Goal: Task Accomplishment & Management: Use online tool/utility

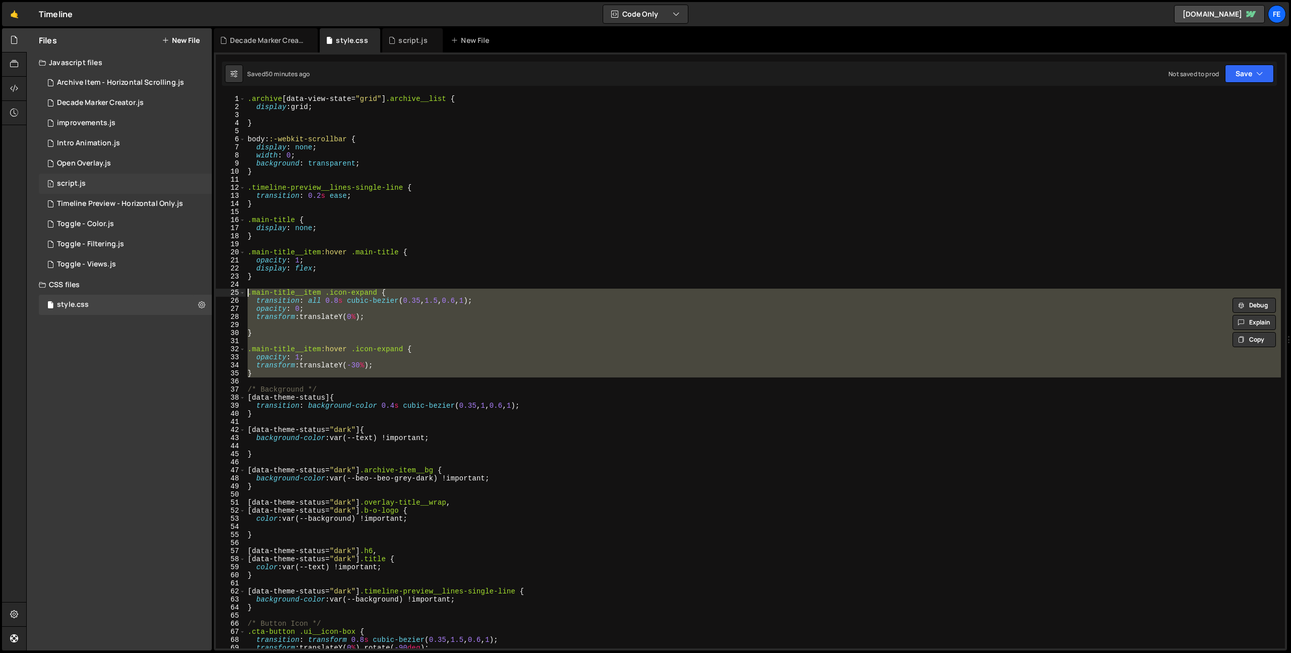
scroll to position [0, 8]
click at [185, 184] on div "1 script.js 0" at bounding box center [125, 183] width 173 height 20
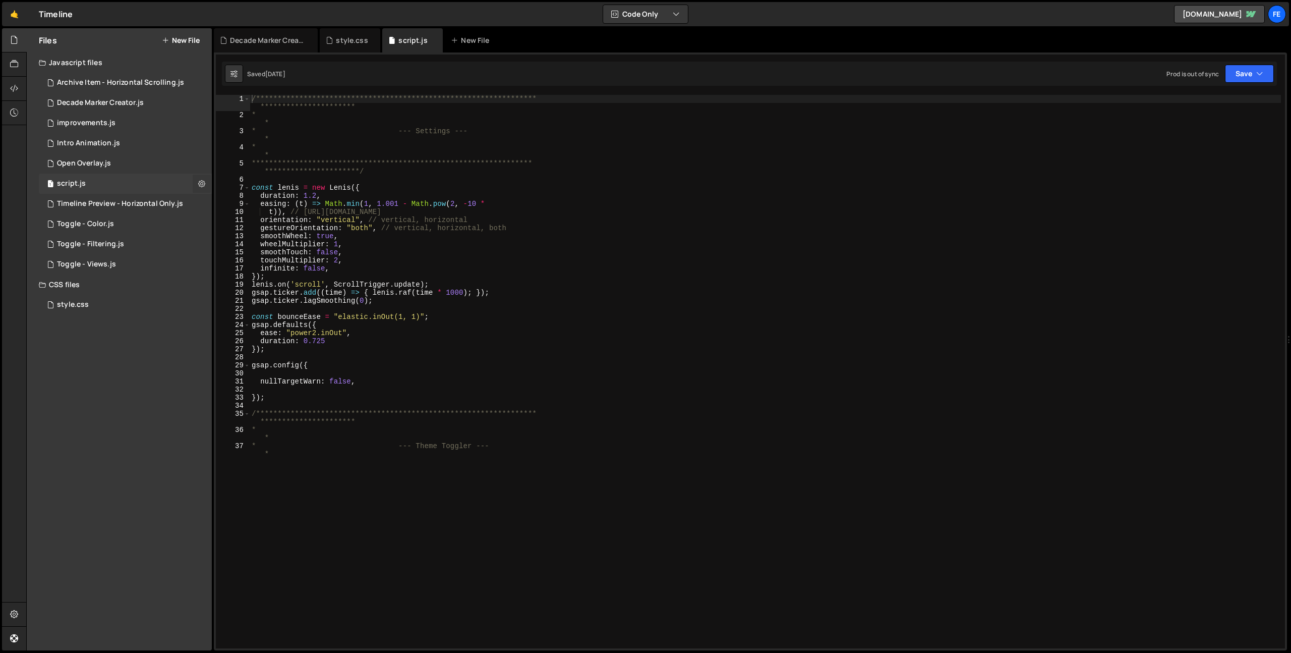
click at [198, 184] on icon at bounding box center [201, 184] width 7 height 10
type input "script"
radio input "true"
checkbox input "true"
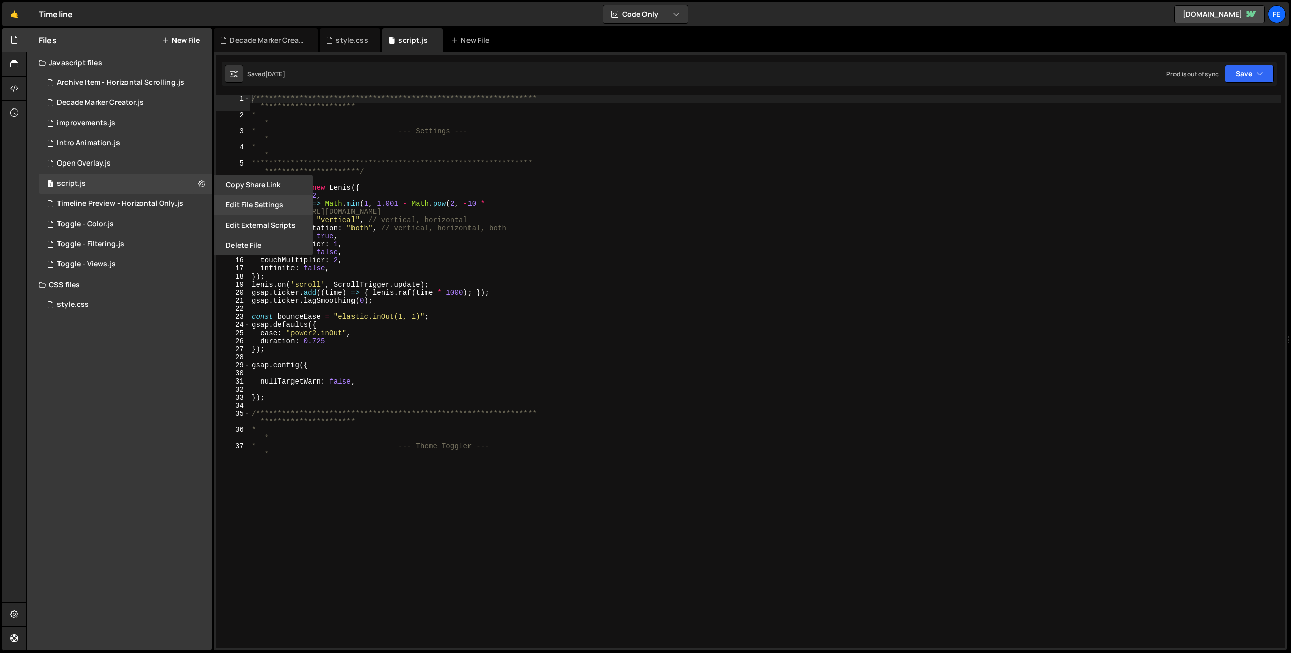
click at [247, 205] on button "Edit File Settings" at bounding box center [263, 205] width 99 height 20
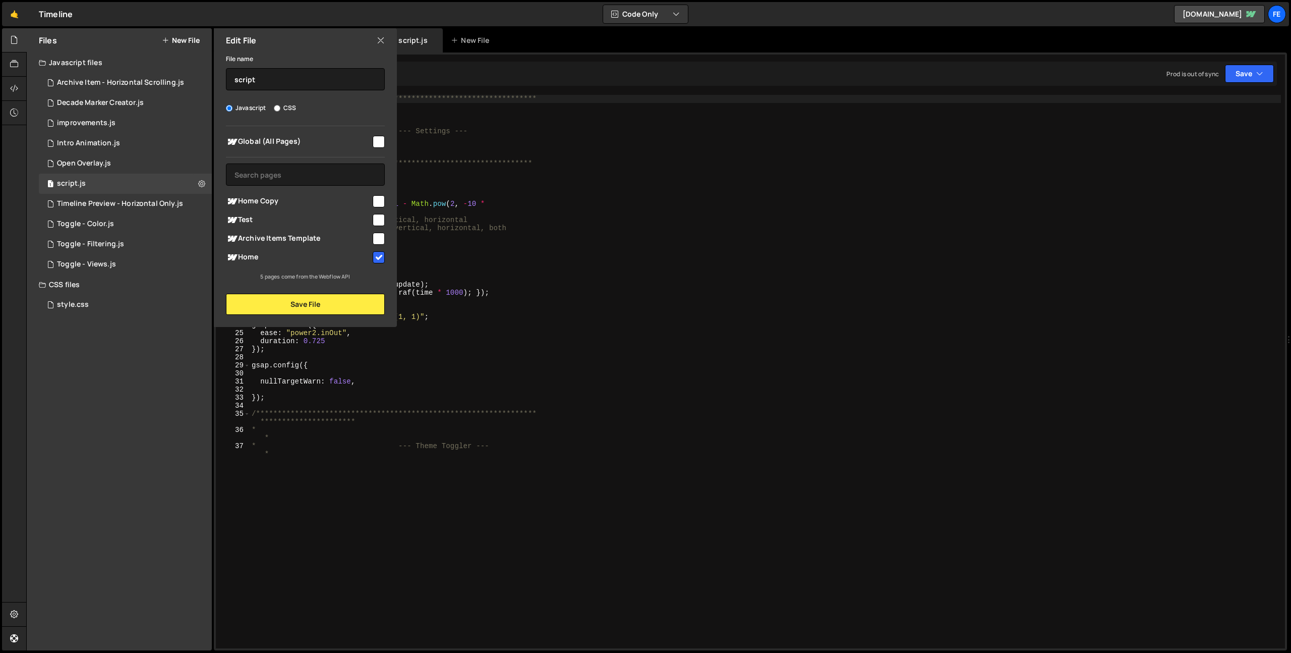
click at [371, 141] on div "Global (All Pages)" at bounding box center [305, 141] width 159 height 19
click at [378, 135] on div at bounding box center [378, 141] width 14 height 14
click at [379, 144] on input "checkbox" at bounding box center [379, 142] width 12 height 12
checkbox input "true"
click at [346, 305] on button "Save File" at bounding box center [305, 304] width 159 height 21
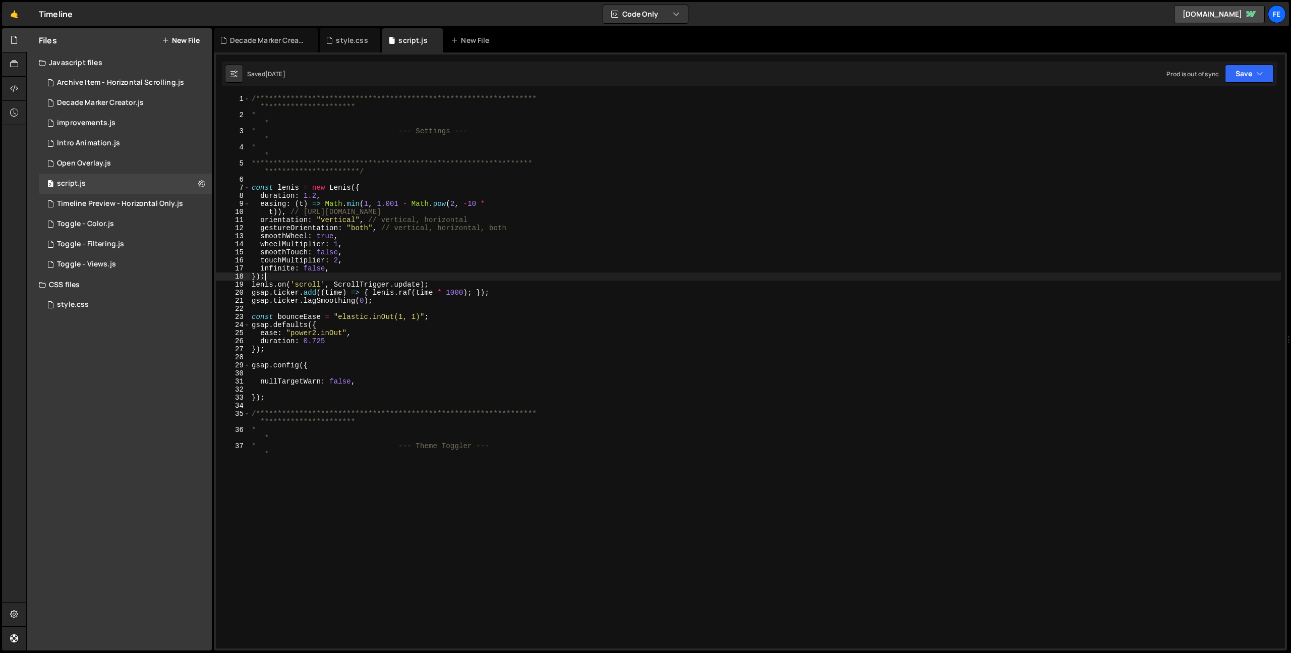
drag, startPoint x: 439, startPoint y: 278, endPoint x: 434, endPoint y: 268, distance: 10.6
click at [437, 273] on div "**********" at bounding box center [765, 288] width 1031 height 386
click at [405, 164] on div "**********" at bounding box center [765, 288] width 1031 height 386
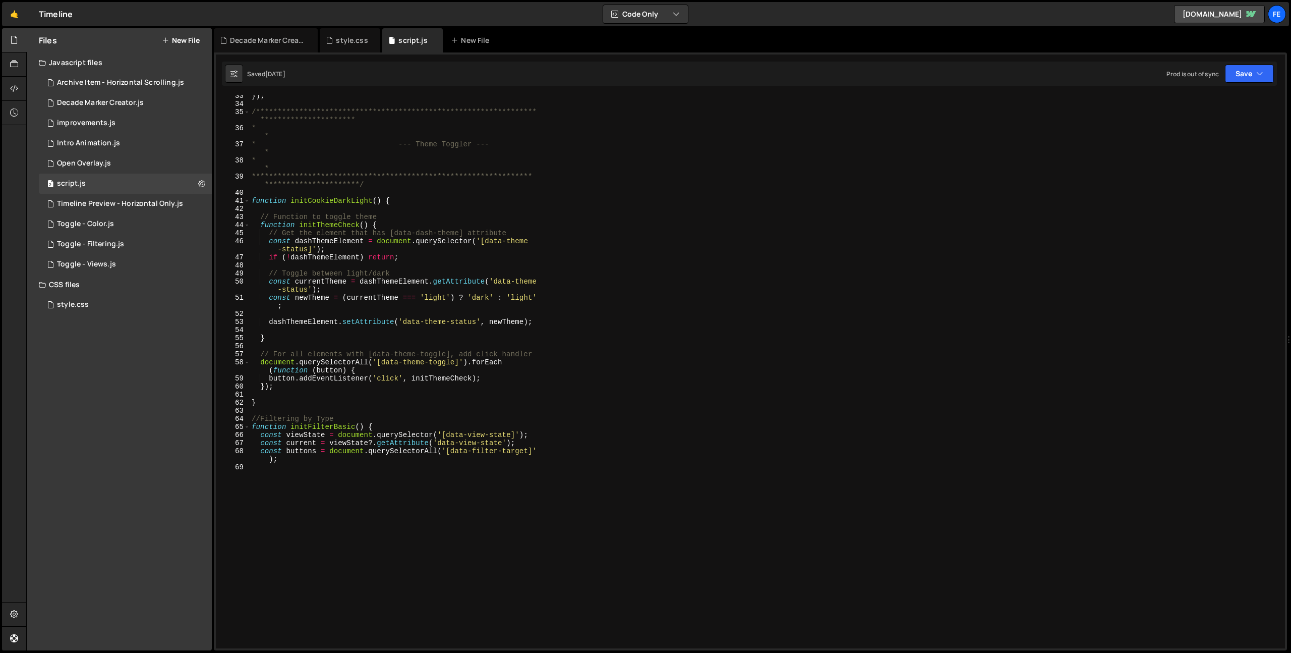
scroll to position [302, 0]
click at [84, 197] on div "0 Timeline Preview - Horizontal Only.js 0" at bounding box center [125, 204] width 173 height 20
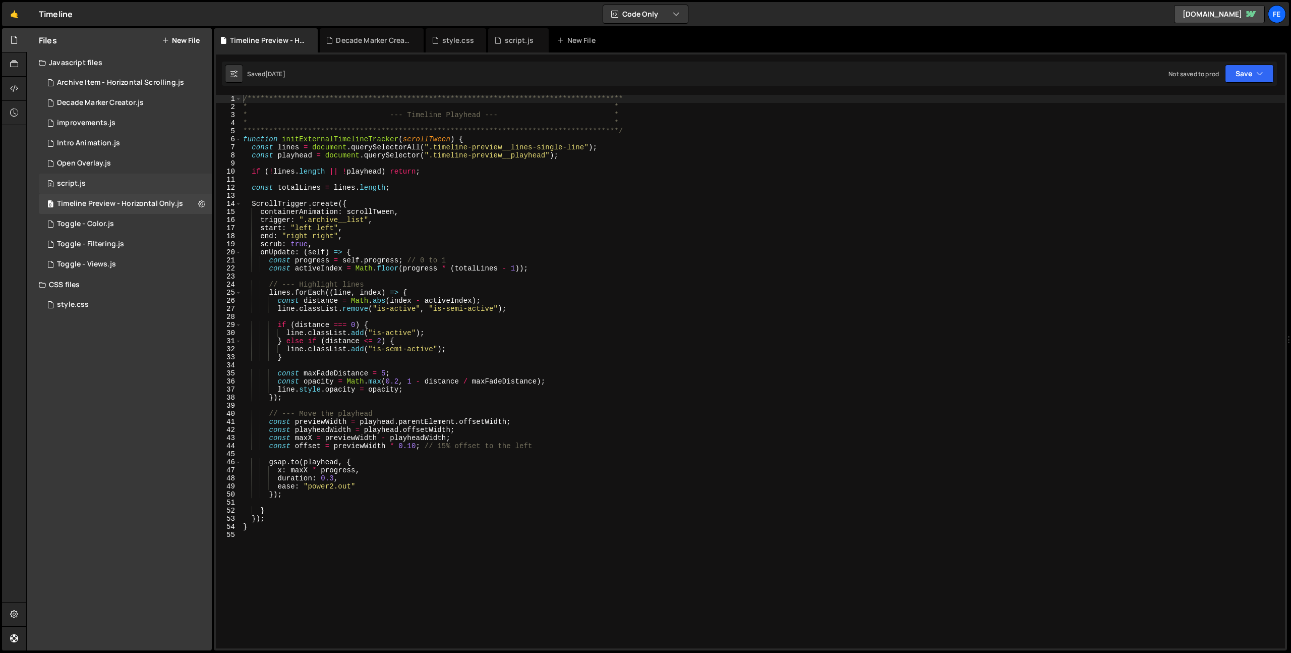
click at [70, 179] on div "script.js" at bounding box center [71, 183] width 29 height 9
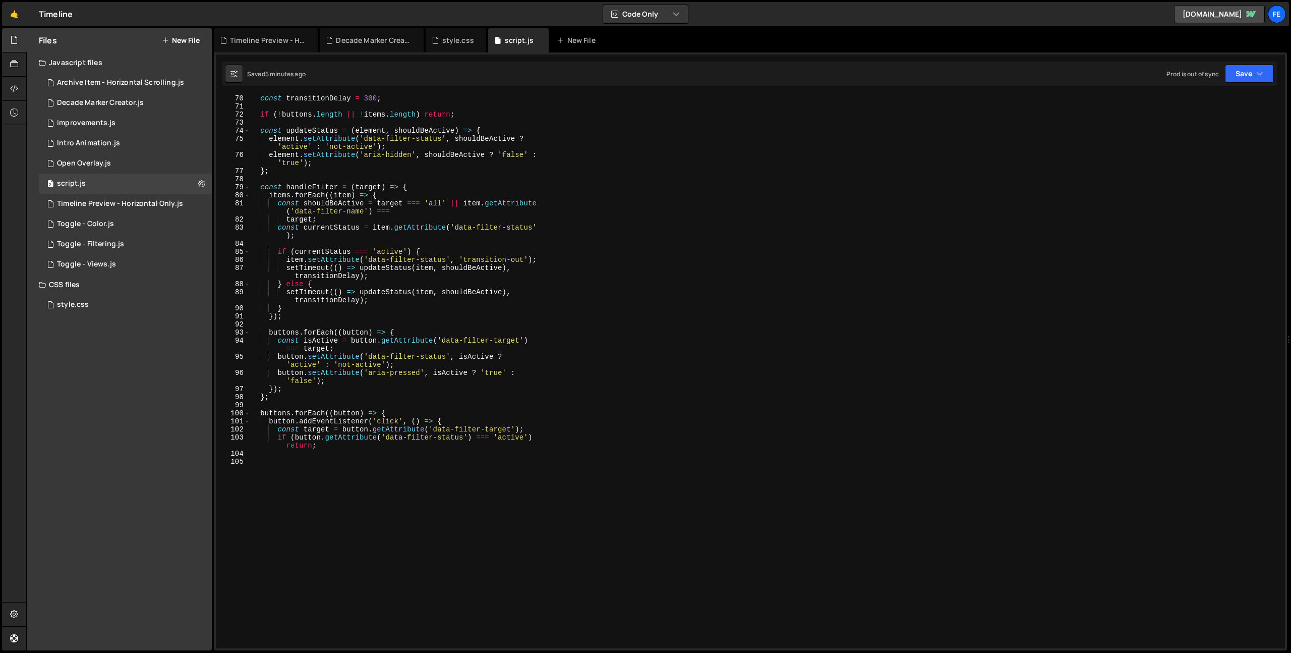
scroll to position [8186, 0]
click at [373, 525] on div "const transitionDelay = 300 ; if ( ! buttons . length || ! items . length ) ret…" at bounding box center [765, 371] width 1031 height 553
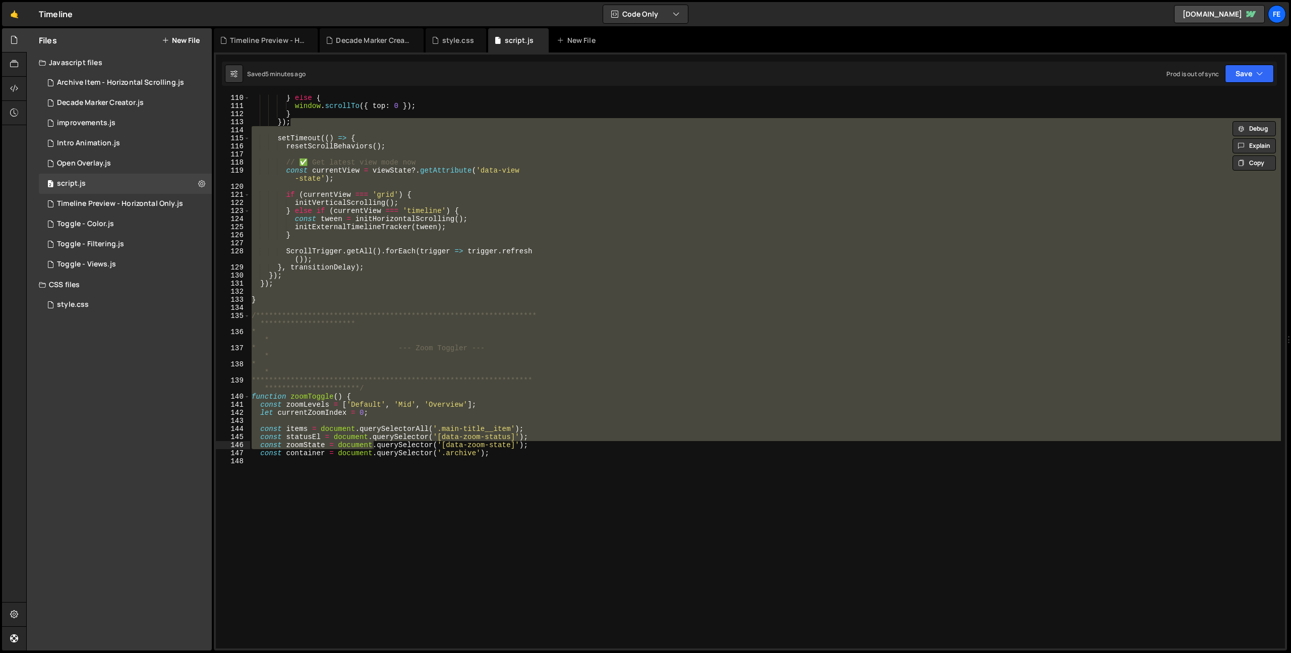
drag, startPoint x: 1283, startPoint y: 648, endPoint x: 1129, endPoint y: 324, distance: 358.2
click at [1129, 324] on div "const statusEl = document.querySelector('[data-zoom-status]'); const zoomState …" at bounding box center [750, 371] width 1069 height 553
click at [403, 607] on div "**********" at bounding box center [765, 371] width 1031 height 553
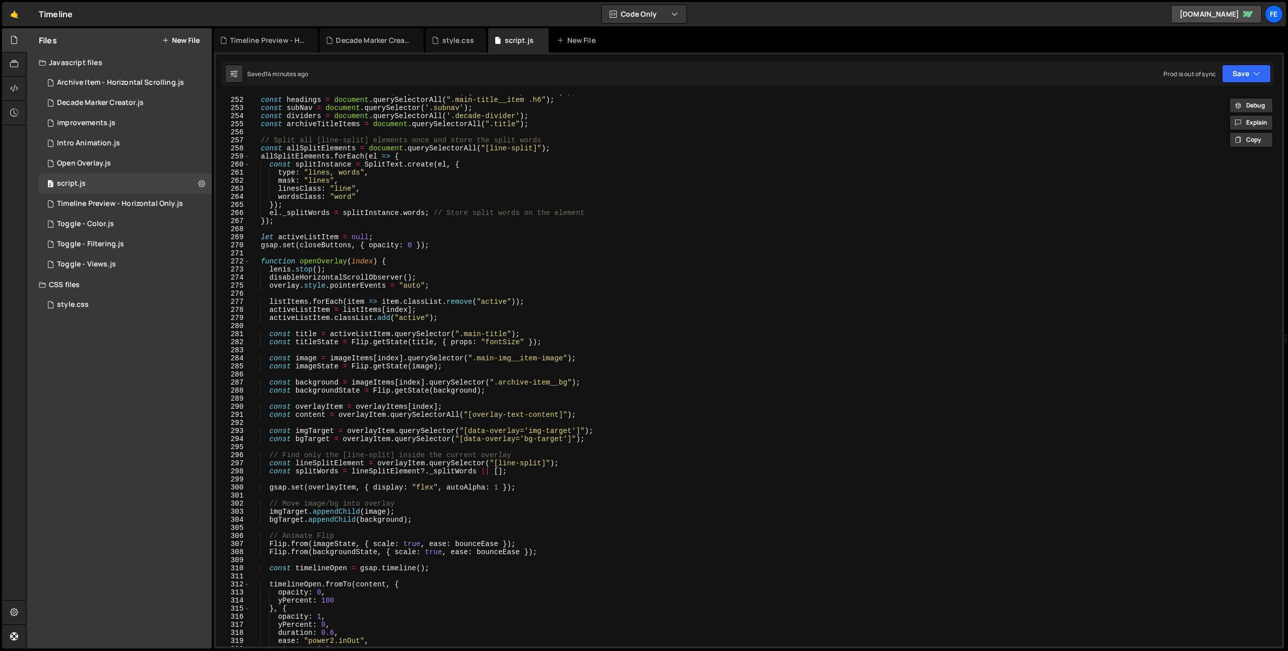
scroll to position [1983, 0]
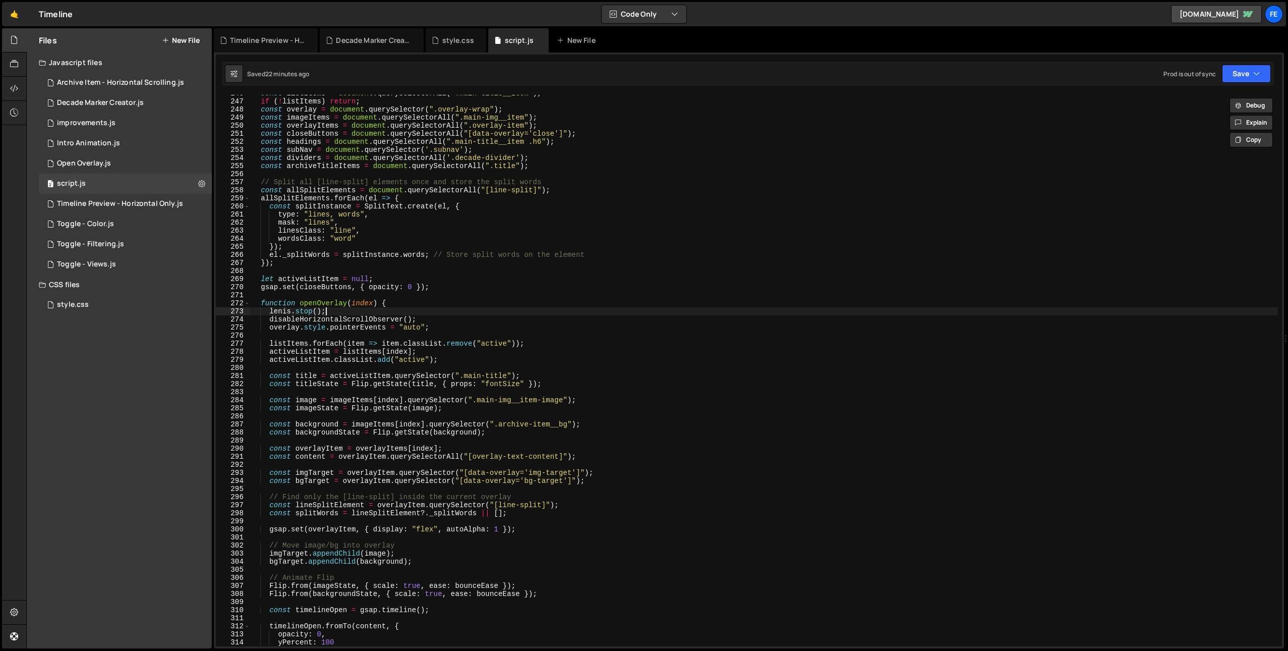
click at [598, 311] on div "const listItems = document . querySelectorAll ( ".main-title__item" ) ; if ( ! …" at bounding box center [764, 372] width 1028 height 567
type textarea "[PERSON_NAME].stop();"
